Goal: Contribute content: Contribute content

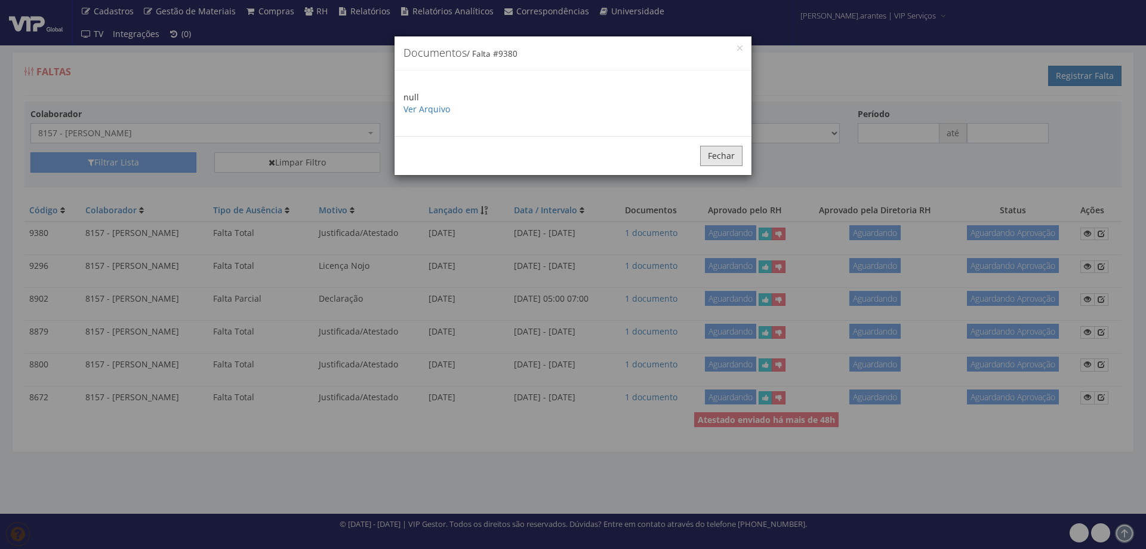
click at [715, 159] on button "Fechar" at bounding box center [721, 156] width 42 height 20
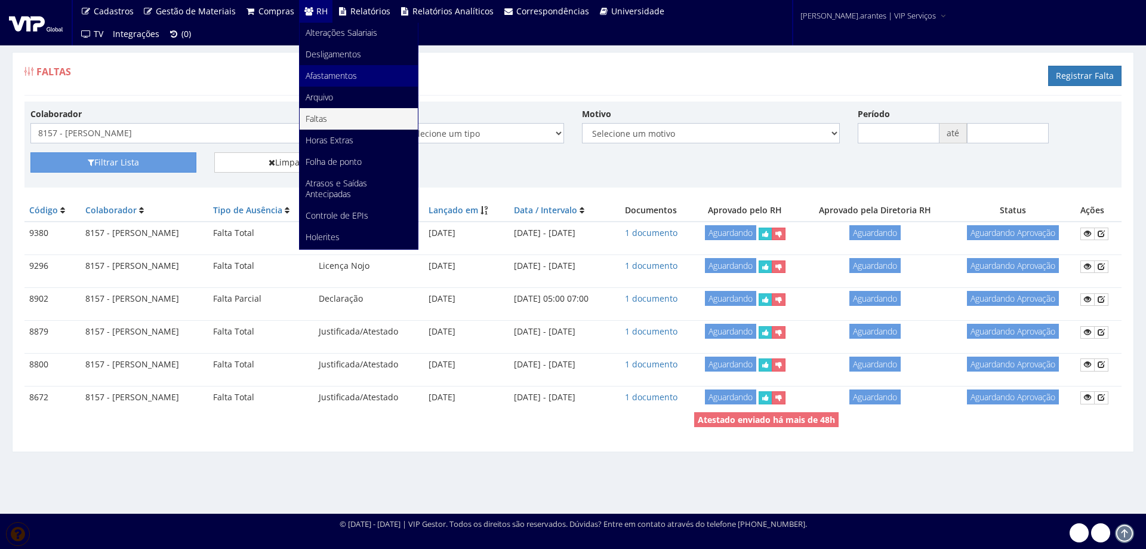
scroll to position [150, 0]
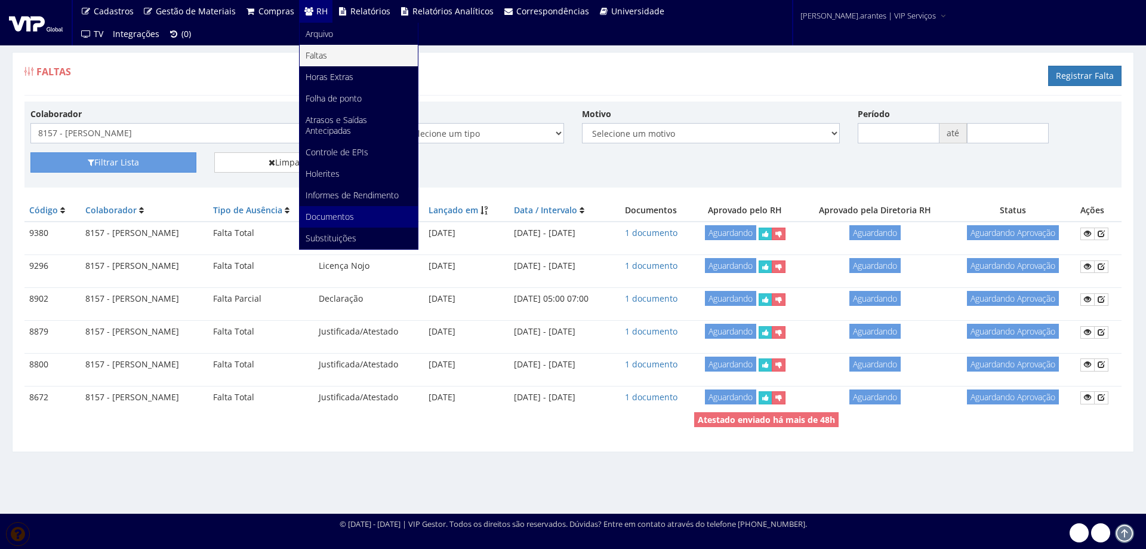
click at [321, 217] on span "Documentos" at bounding box center [330, 216] width 48 height 11
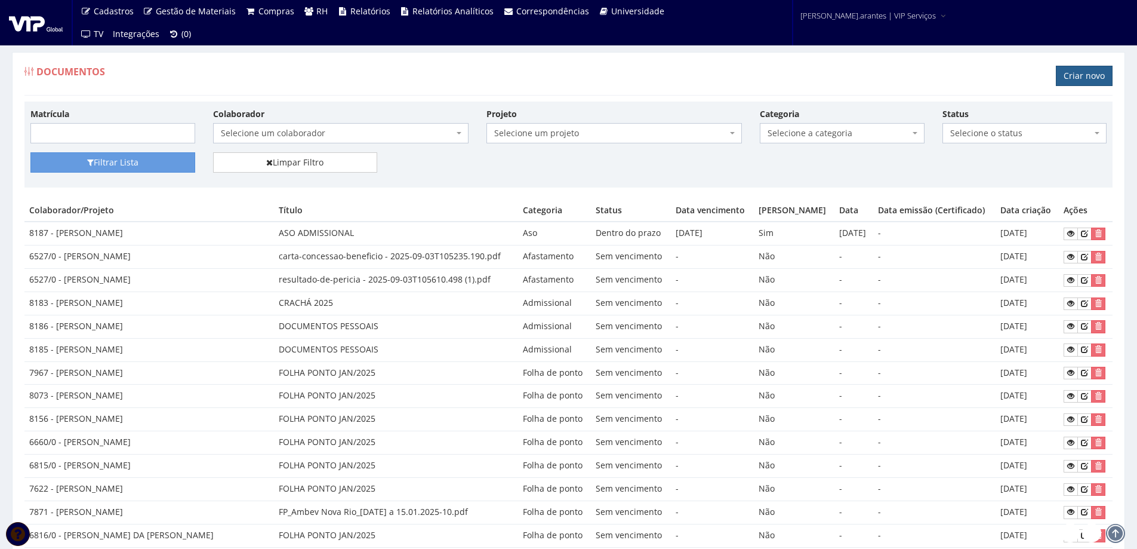
click at [1072, 79] on link "Criar novo" at bounding box center [1084, 76] width 57 height 20
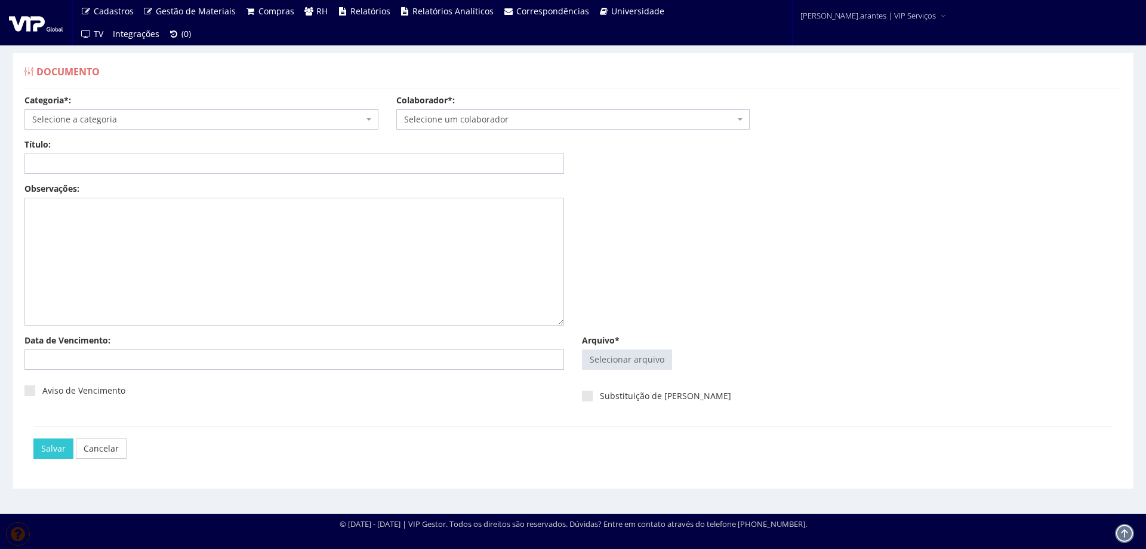
click at [161, 122] on span "Selecione a categoria" at bounding box center [197, 119] width 331 height 12
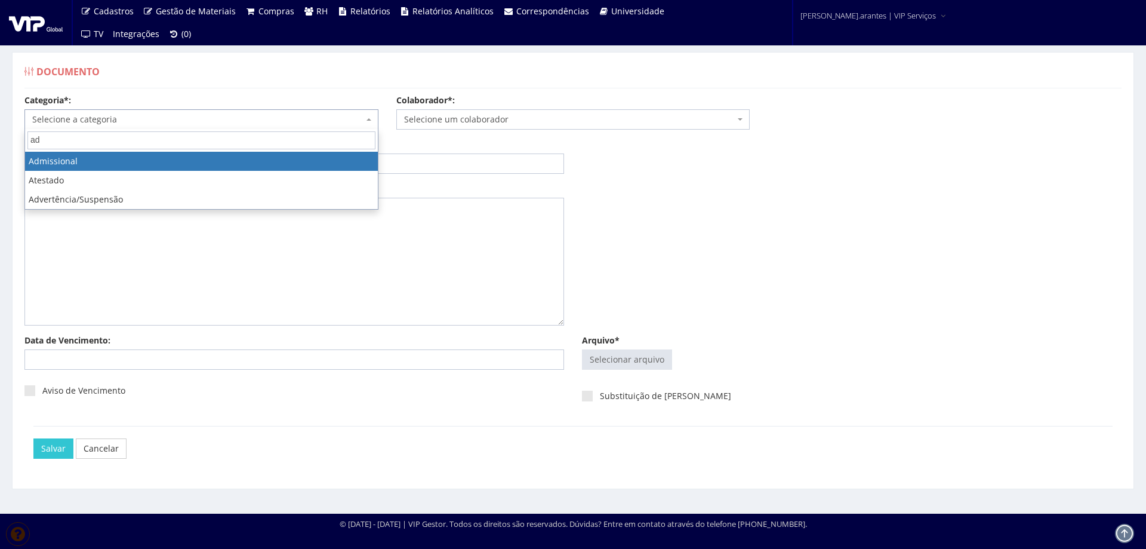
type input "ad"
select select "admissional"
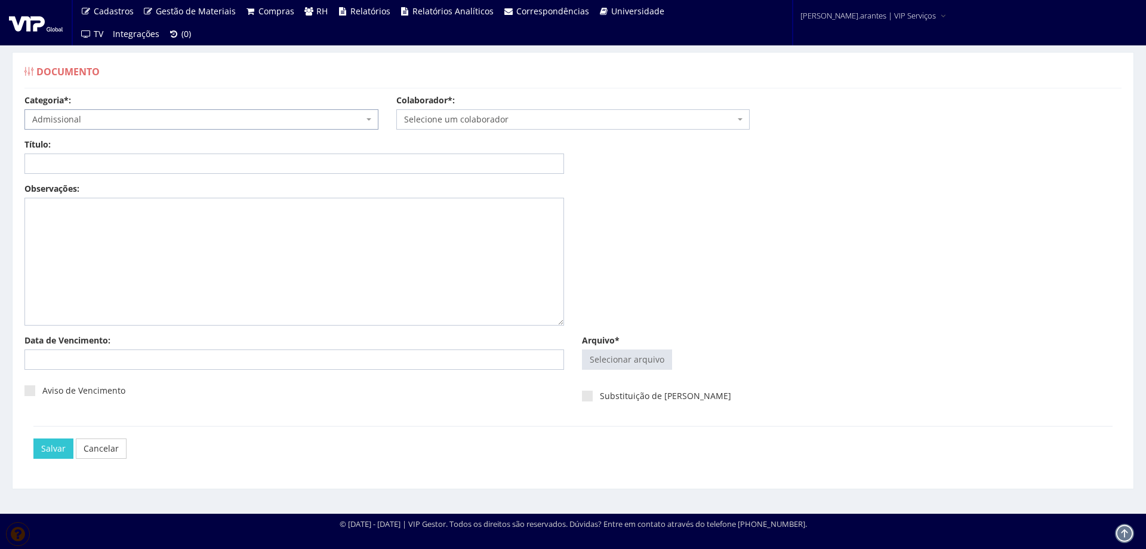
click at [432, 120] on span "Selecione um colaborador" at bounding box center [569, 119] width 331 height 12
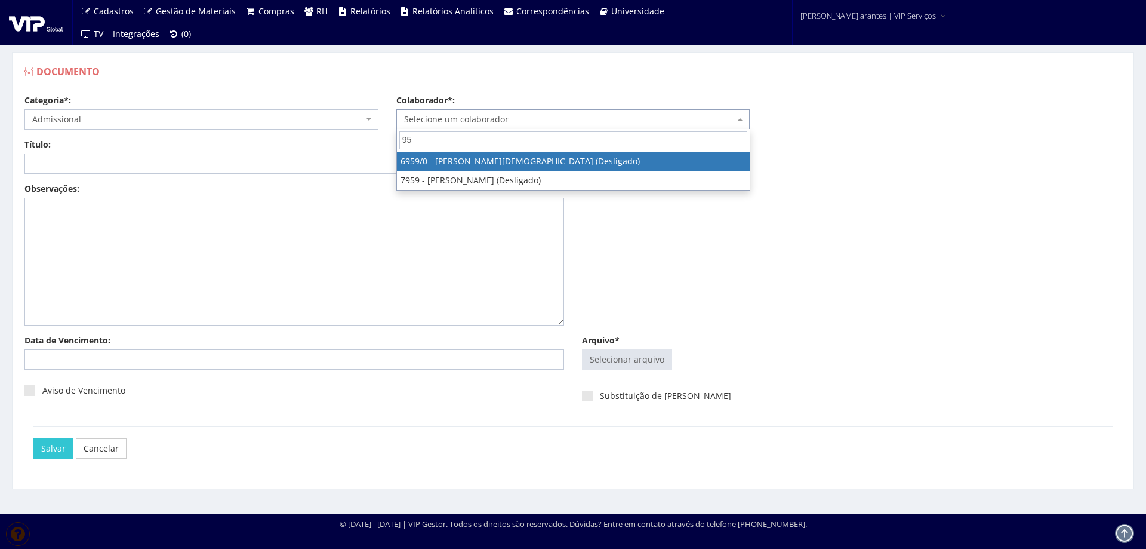
type input "9"
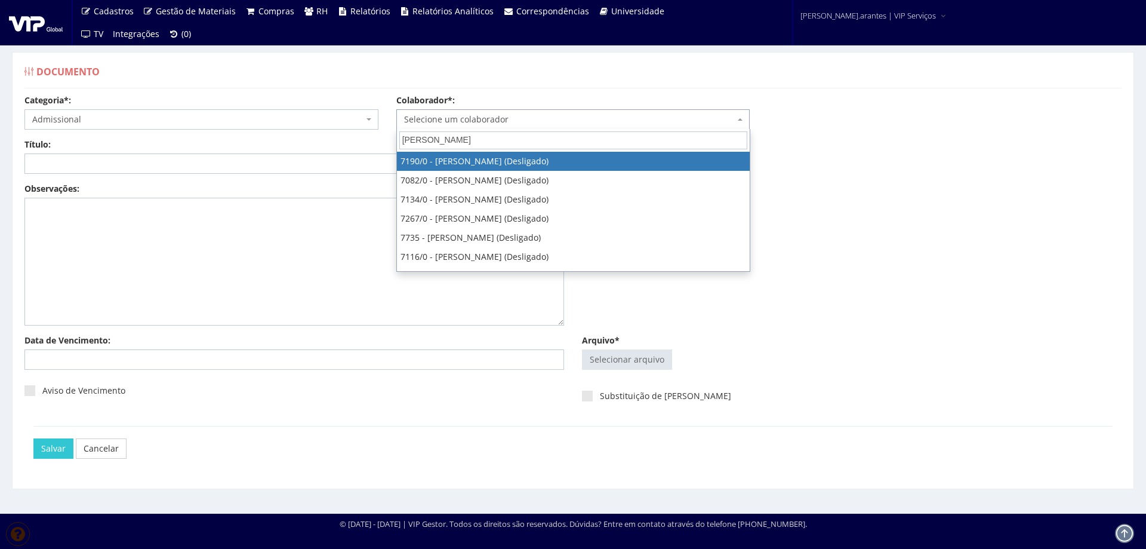
type input "danie"
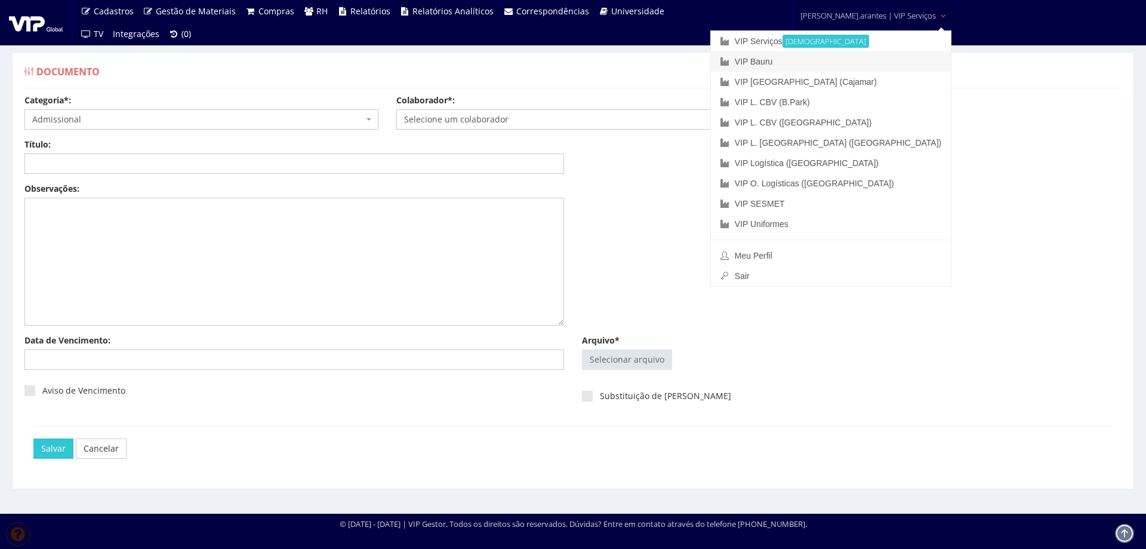
click at [827, 64] on link "VIP Bauru" at bounding box center [831, 61] width 240 height 20
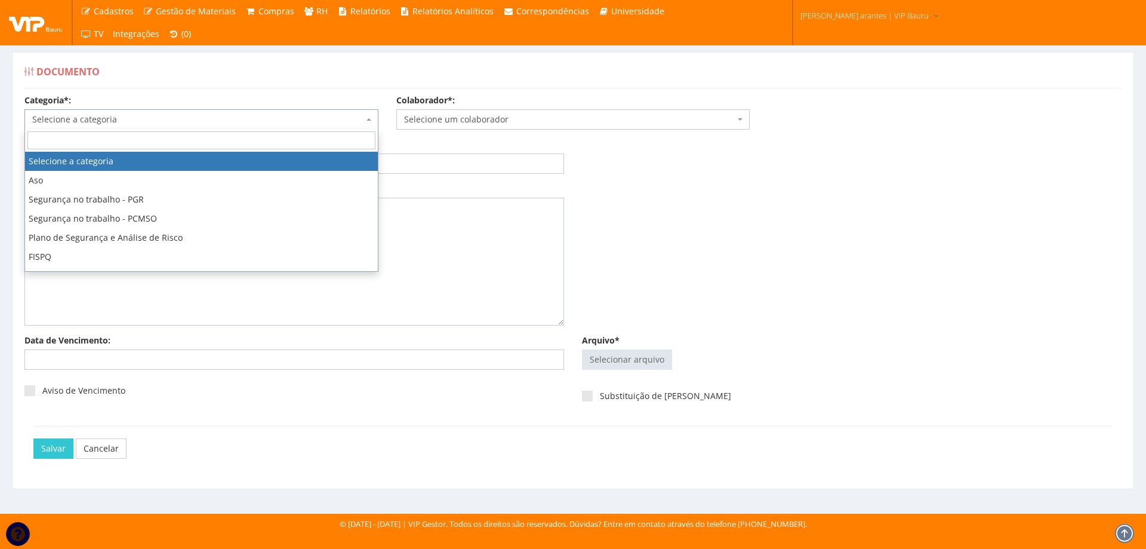
click at [250, 126] on span "Selecione a categoria" at bounding box center [201, 119] width 354 height 20
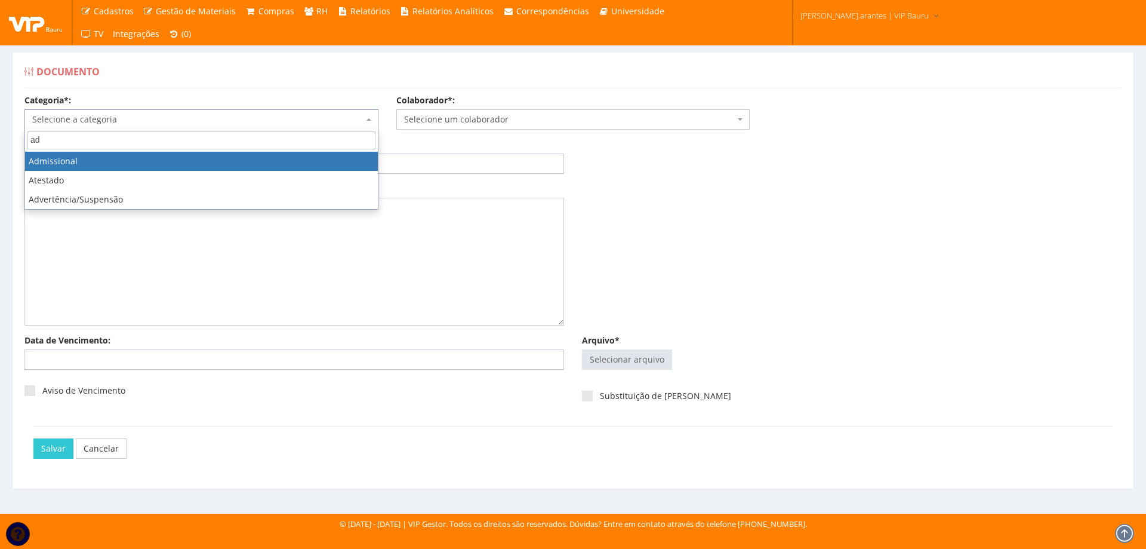
type input "ad"
select select "admissional"
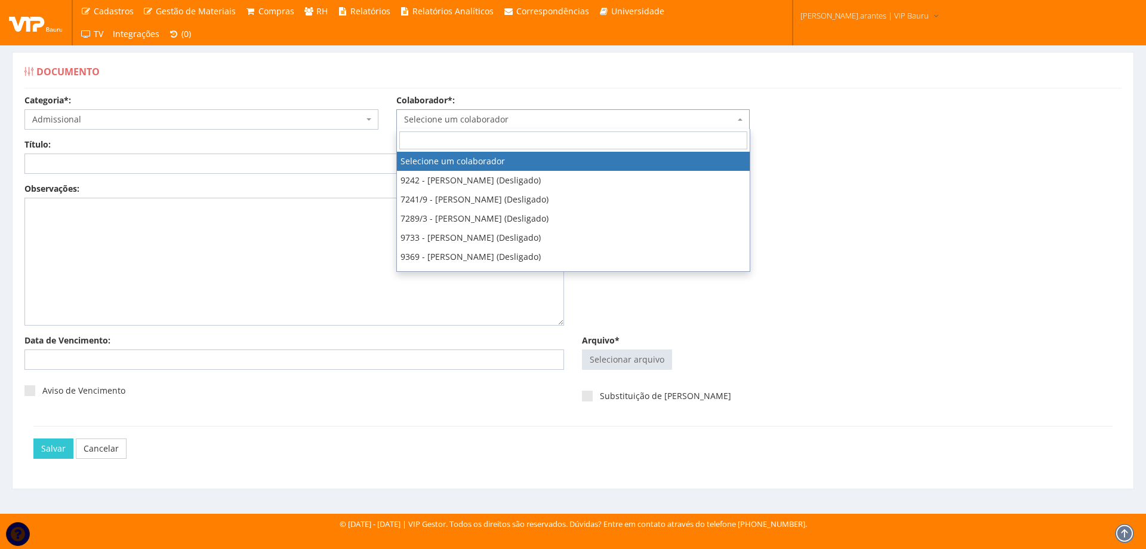
click at [419, 120] on span "Selecione um colaborador" at bounding box center [569, 119] width 331 height 12
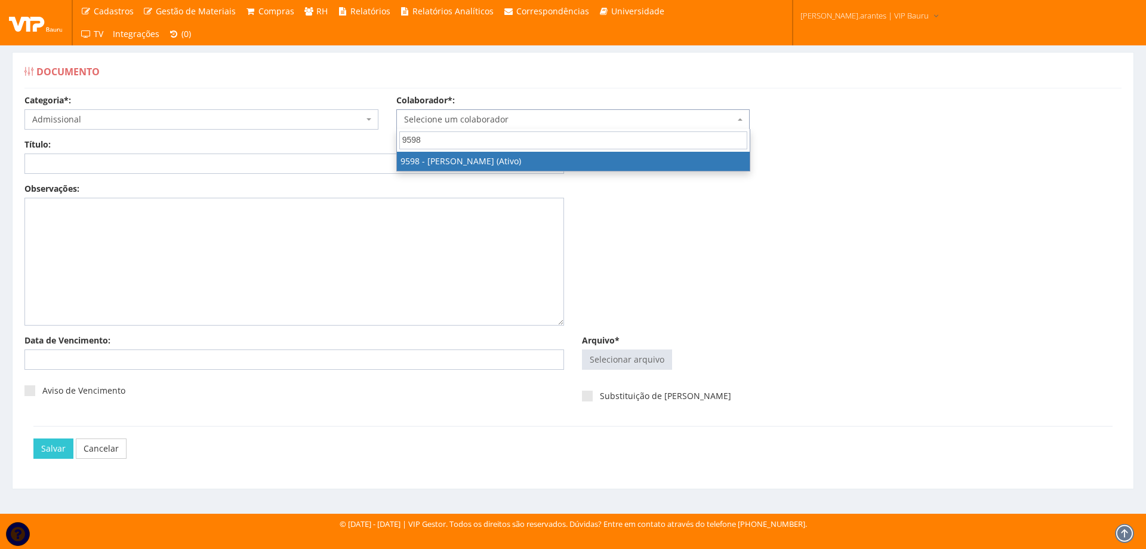
type input "9598"
select select "3797"
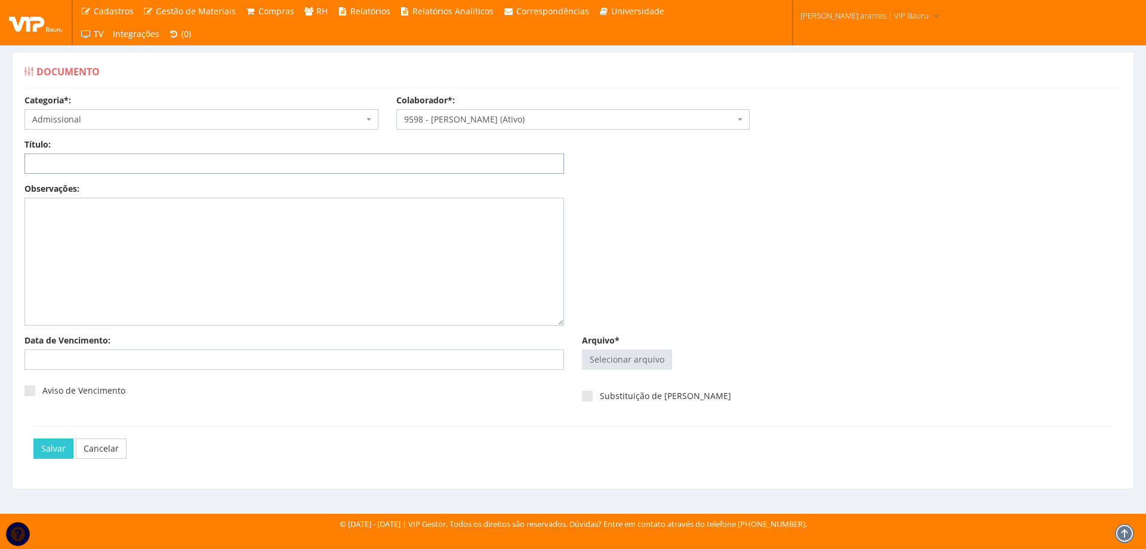
click at [118, 162] on input "Título:" at bounding box center [294, 163] width 540 height 20
type input "c"
type input "CERTIFICADO CURSO DEPARTAMENTO PESSOAL"
click at [649, 358] on input "Arquivo*" at bounding box center [627, 359] width 89 height 19
click at [657, 359] on input "Arquivo*" at bounding box center [627, 359] width 89 height 19
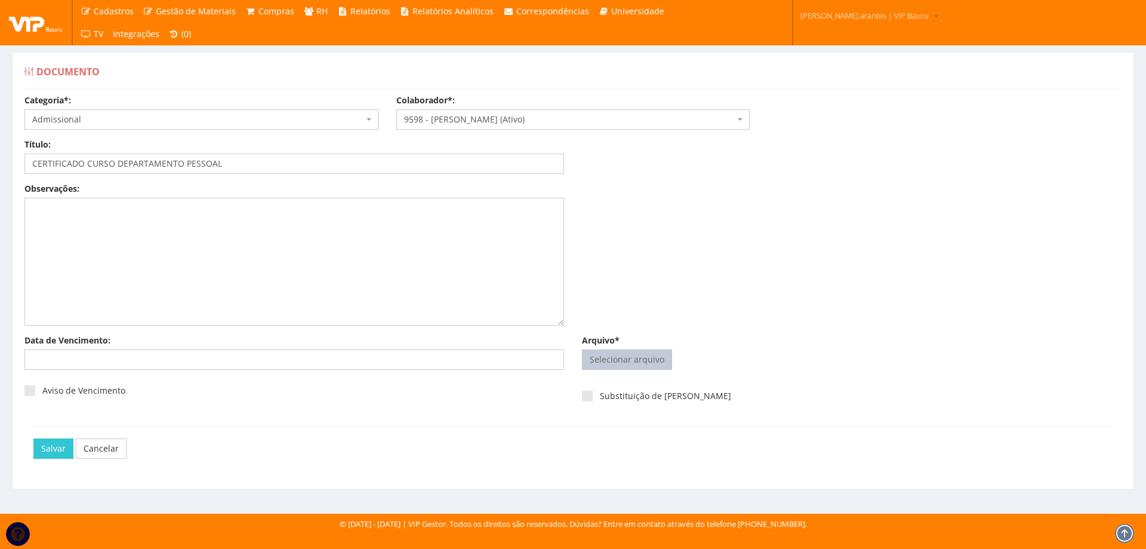
type input "C:\fakepath\Certificado (2).pdf"
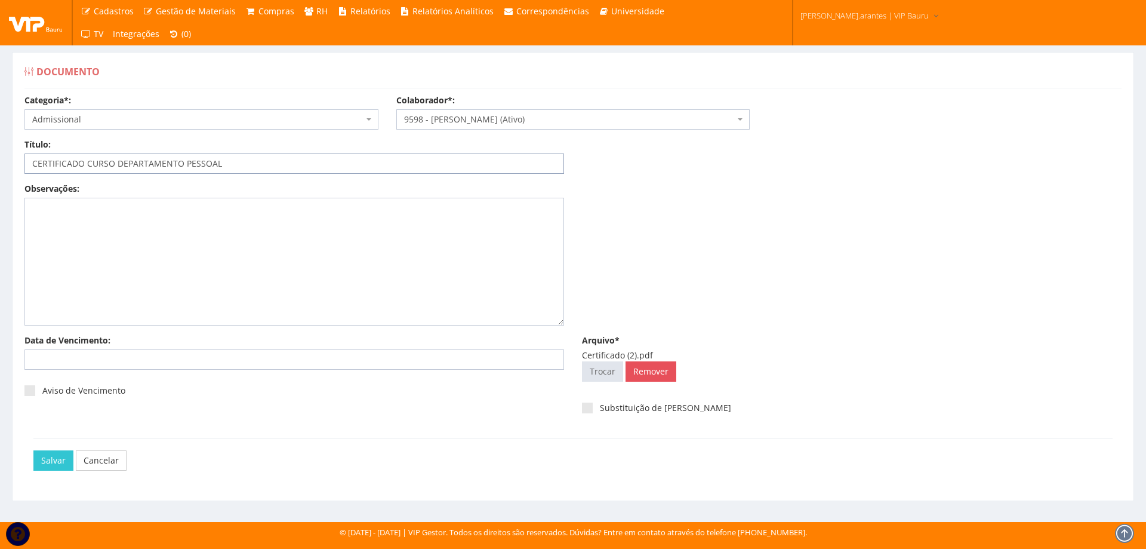
click at [119, 163] on input "CERTIFICADO CURSO DEPARTAMENTO PESSOAL" at bounding box center [294, 163] width 540 height 20
click at [116, 161] on input "CERTIFICADO CURSO DEPARTAMENTO PESSOAL" at bounding box center [294, 163] width 540 height 20
type input "CERTIFICADO CURSO ASSISTENTE DEPARTAMENTO PESSOAL"
click at [47, 465] on input "Salvar" at bounding box center [53, 460] width 40 height 20
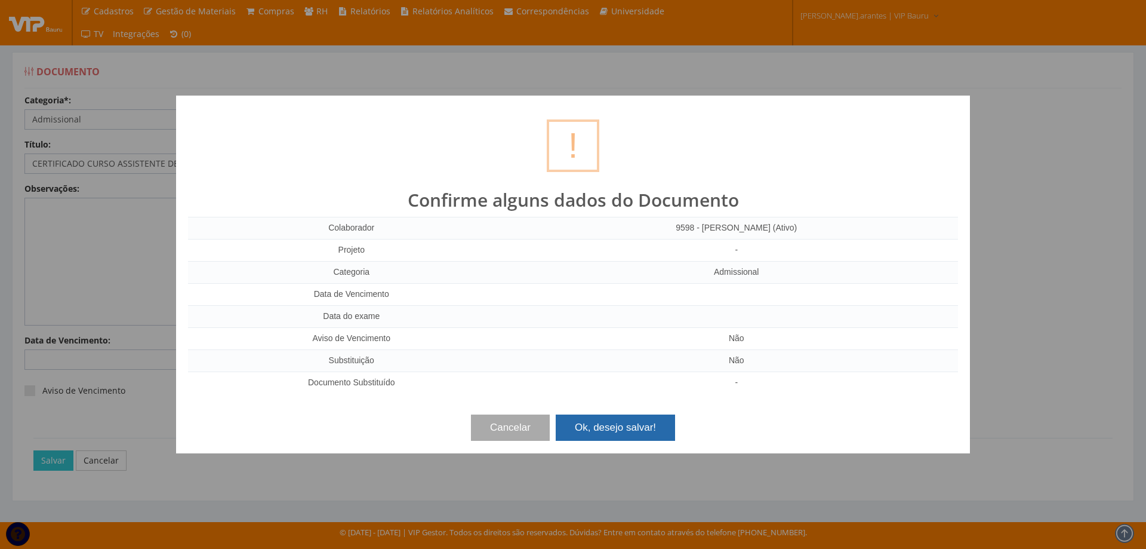
click at [621, 420] on button "Ok, desejo salvar!" at bounding box center [615, 427] width 119 height 26
